Goal: Information Seeking & Learning: Learn about a topic

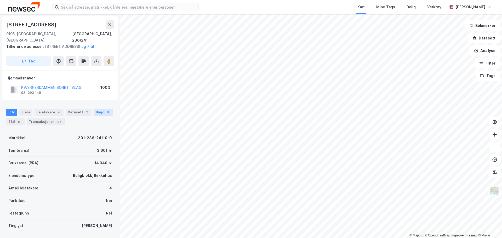
click at [97, 111] on div "Bygg 9" at bounding box center [103, 112] width 19 height 7
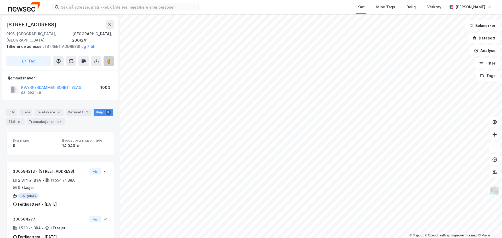
click at [107, 60] on icon at bounding box center [108, 61] width 5 height 5
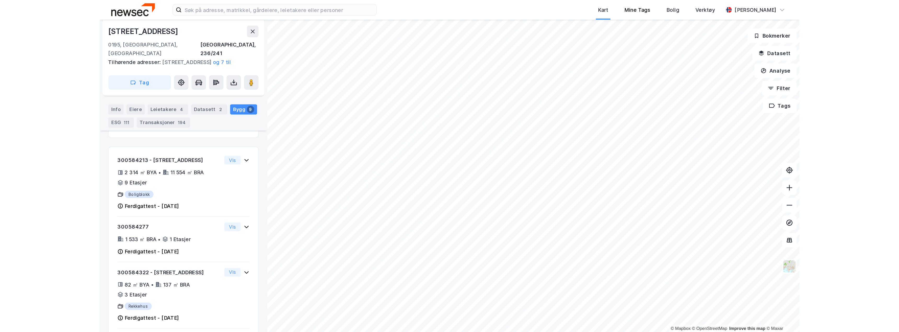
scroll to position [62, 0]
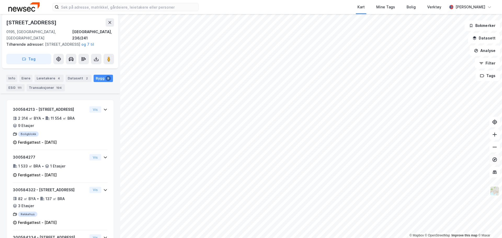
click at [495, 160] on icon at bounding box center [494, 159] width 2 height 2
